Goal: Task Accomplishment & Management: Use online tool/utility

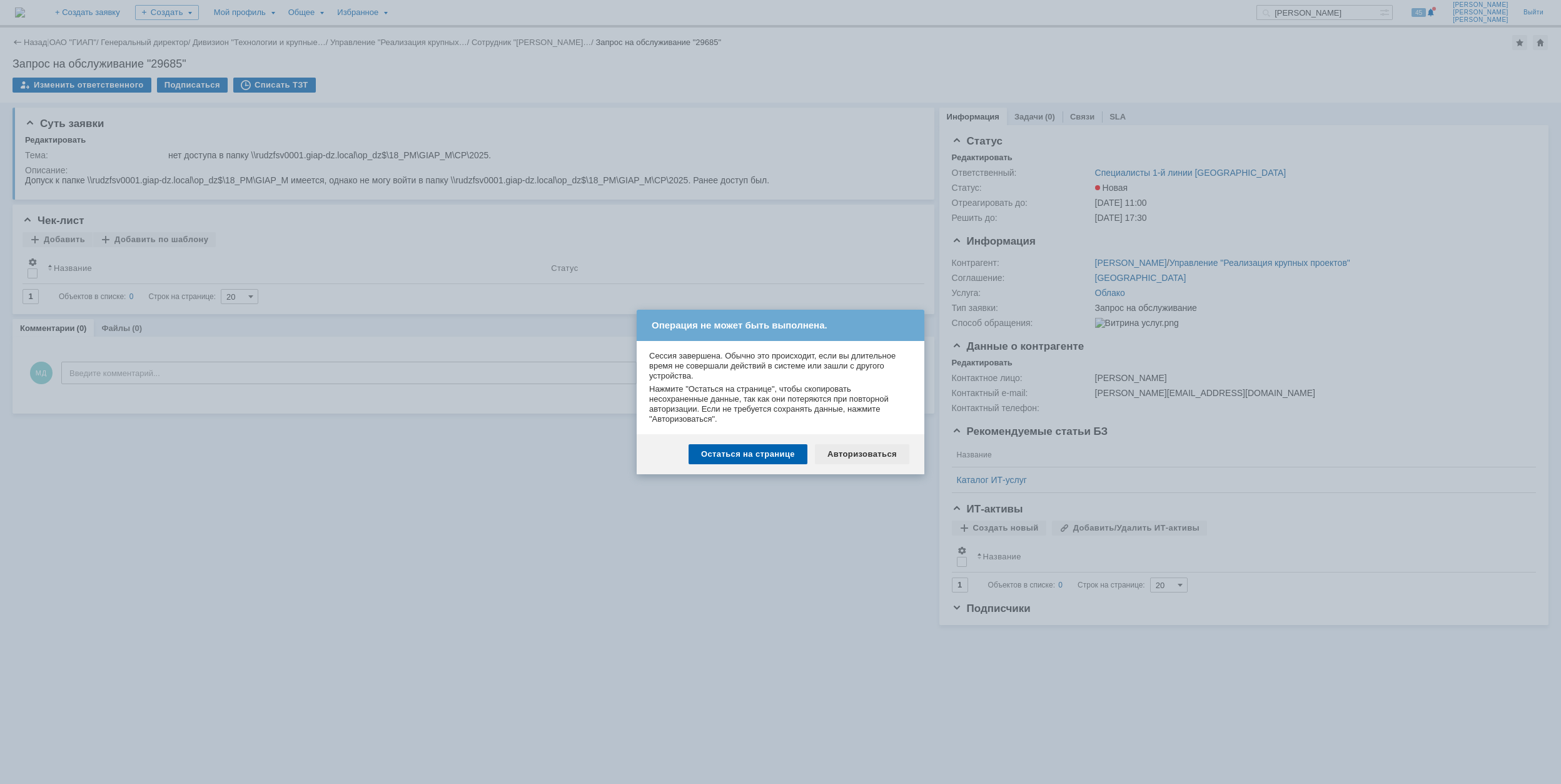
click at [887, 452] on div "Авторизоваться" at bounding box center [862, 454] width 94 height 20
